Goal: Task Accomplishment & Management: Manage account settings

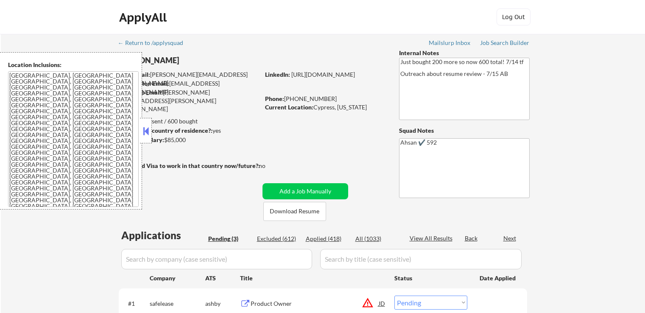
select select ""pending""
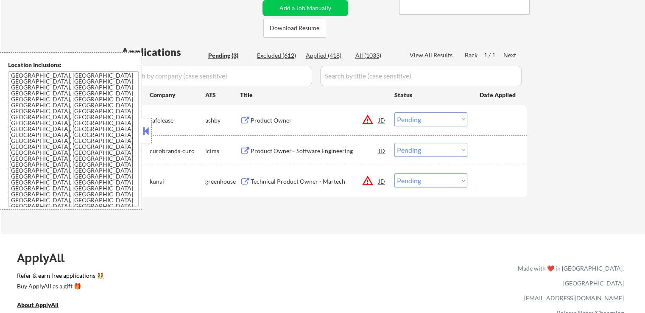
scroll to position [170, 0]
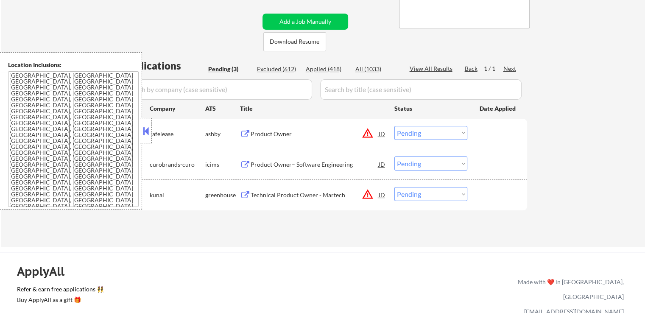
click at [245, 128] on div "Product Owner JD warning_amber" at bounding box center [313, 133] width 146 height 15
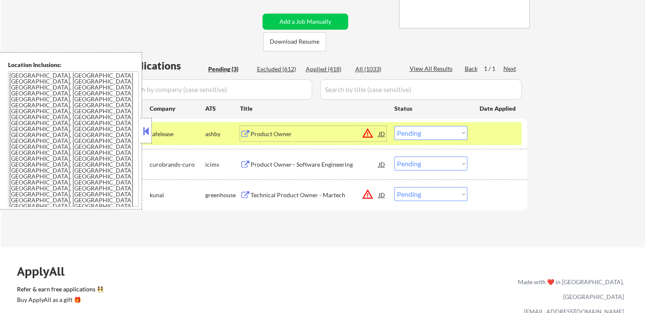
click at [409, 133] on select "Choose an option... Pending Applied Excluded (Questions) Excluded (Expired) Exc…" at bounding box center [430, 133] width 73 height 14
click at [394, 126] on select "Choose an option... Pending Applied Excluded (Questions) Excluded (Expired) Exc…" at bounding box center [430, 133] width 73 height 14
click at [241, 192] on button at bounding box center [245, 195] width 11 height 8
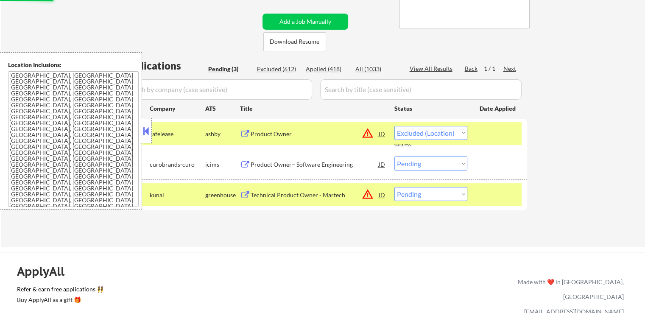
select select ""pending""
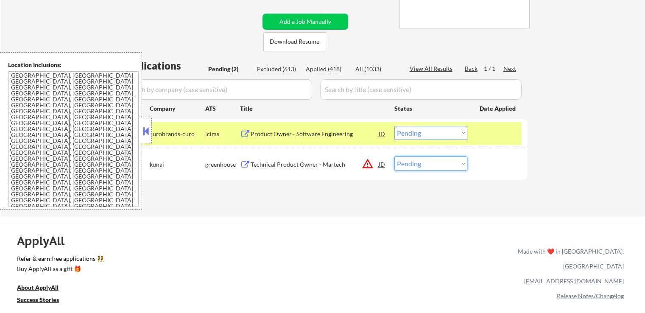
click at [424, 161] on select "Choose an option... Pending Applied Excluded (Questions) Excluded (Expired) Exc…" at bounding box center [430, 163] width 73 height 14
select select ""applied""
click at [394, 156] on select "Choose an option... Pending Applied Excluded (Questions) Excluded (Expired) Exc…" at bounding box center [430, 163] width 73 height 14
click at [248, 130] on button at bounding box center [245, 134] width 11 height 8
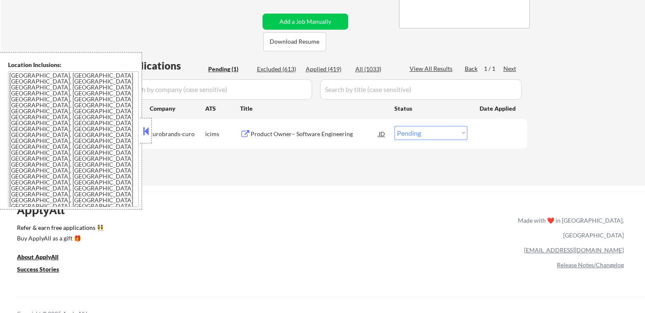
click at [421, 132] on select "Choose an option... Pending Applied Excluded (Questions) Excluded (Expired) Exc…" at bounding box center [430, 133] width 73 height 14
select select ""applied""
click at [394, 126] on select "Choose an option... Pending Applied Excluded (Questions) Excluded (Expired) Exc…" at bounding box center [430, 133] width 73 height 14
